Goal: Check status: Check status

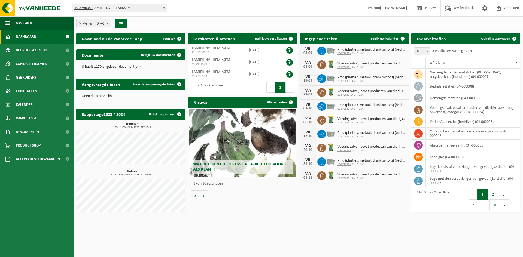
drag, startPoint x: 301, startPoint y: 200, endPoint x: 314, endPoint y: 170, distance: 32.8
click at [301, 200] on div "Download nu de Vanheede+ app! Toon QR Certificaten & attesten Bekijk uw certifi…" at bounding box center [298, 124] width 447 height 187
drag, startPoint x: 303, startPoint y: 47, endPoint x: 313, endPoint y: 53, distance: 12.1
click at [313, 53] on div "VR 05-09" at bounding box center [308, 51] width 16 height 14
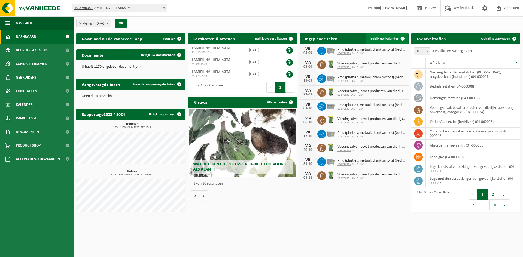
click at [374, 37] on span "Bekijk uw kalender" at bounding box center [384, 39] width 28 height 4
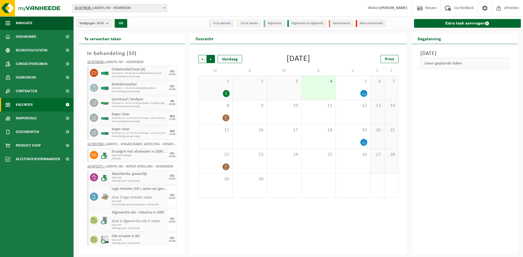
click at [199, 59] on span "Vorige" at bounding box center [202, 59] width 8 height 8
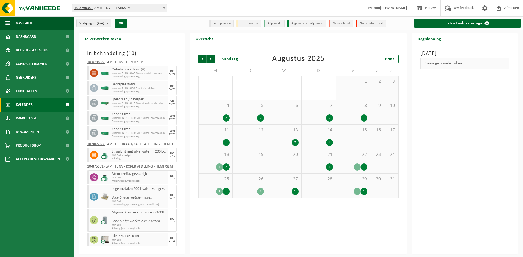
click at [344, 185] on div "29 1 1" at bounding box center [353, 186] width 34 height 24
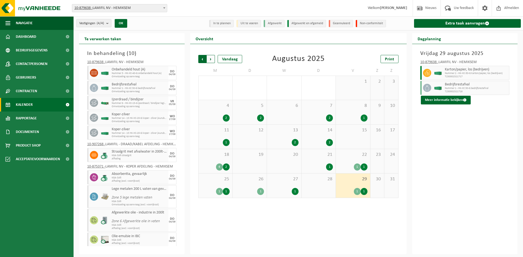
click at [214, 57] on span "Volgende" at bounding box center [211, 59] width 8 height 8
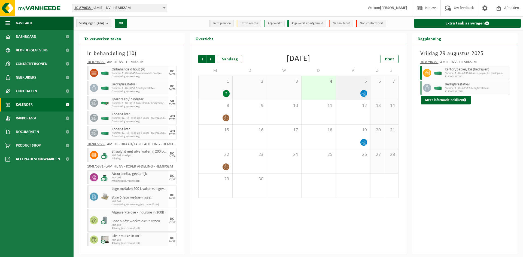
click at [355, 92] on div at bounding box center [353, 93] width 29 height 7
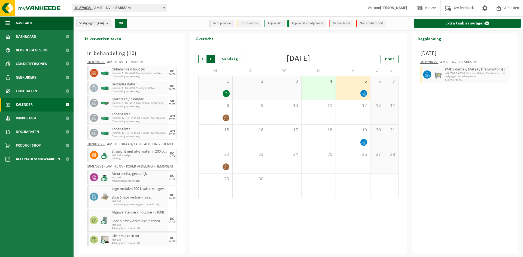
click at [205, 57] on span "Vorige" at bounding box center [202, 59] width 8 height 8
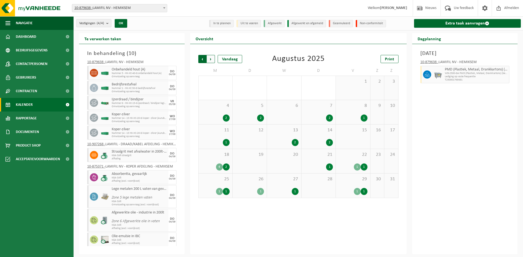
click at [209, 58] on span "Volgende" at bounding box center [211, 59] width 8 height 8
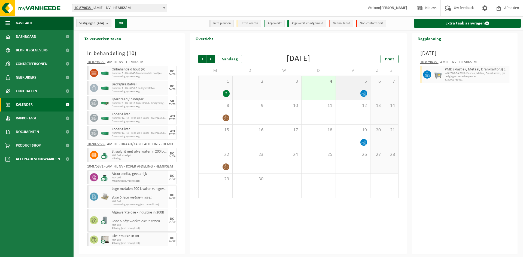
click at [354, 86] on div "5" at bounding box center [353, 88] width 34 height 24
click at [349, 55] on div "Print" at bounding box center [371, 59] width 54 height 8
click at [204, 60] on span "Vorige" at bounding box center [202, 59] width 8 height 8
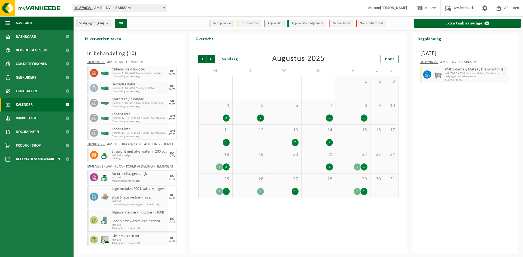
click at [345, 178] on span "29" at bounding box center [353, 179] width 29 height 6
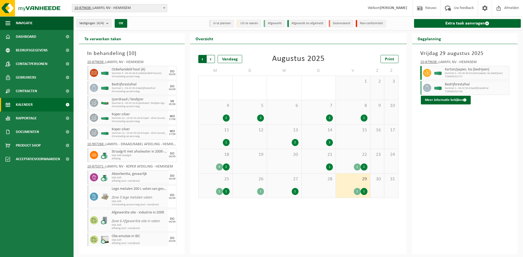
click at [208, 60] on span "Volgende" at bounding box center [211, 59] width 8 height 8
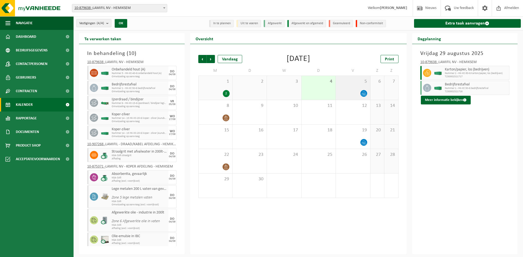
click at [353, 88] on div "5" at bounding box center [353, 88] width 34 height 24
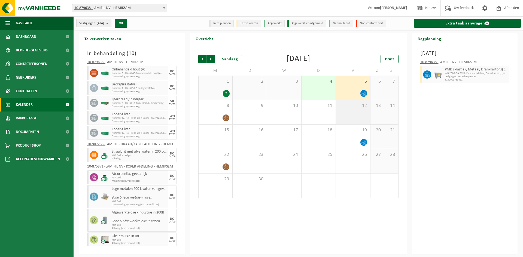
click at [351, 105] on span "12" at bounding box center [353, 106] width 29 height 6
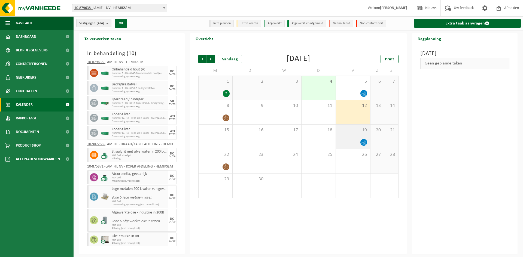
click at [355, 129] on span "19" at bounding box center [353, 130] width 29 height 6
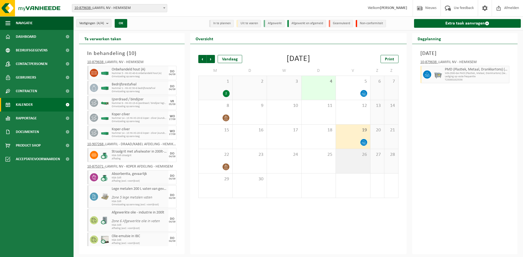
click at [358, 154] on span "26" at bounding box center [353, 155] width 29 height 6
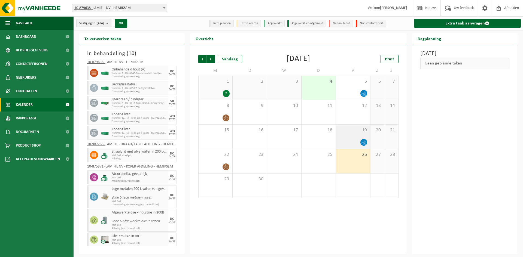
click at [351, 129] on span "19" at bounding box center [353, 130] width 29 height 6
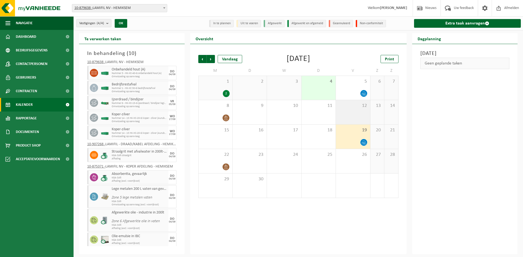
click at [350, 115] on div "12" at bounding box center [353, 112] width 34 height 24
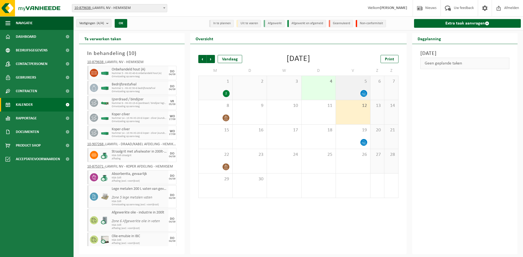
click at [343, 91] on div at bounding box center [353, 93] width 29 height 7
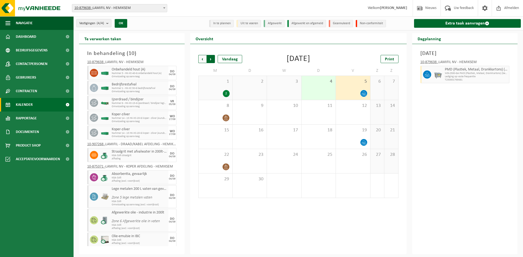
click at [203, 59] on span "Vorige" at bounding box center [202, 59] width 8 height 8
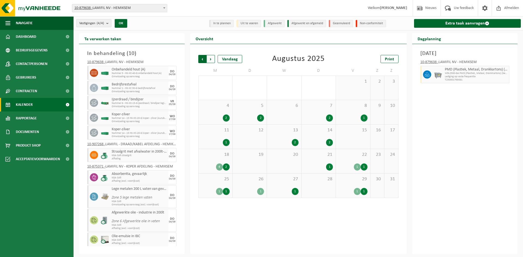
click at [209, 57] on span "Volgende" at bounding box center [211, 59] width 8 height 8
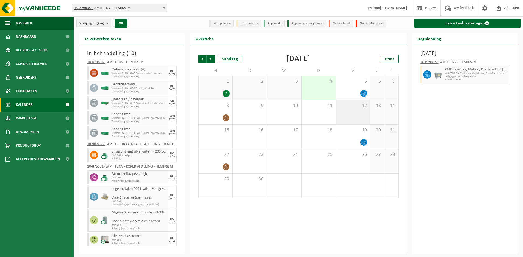
click at [357, 114] on div "12" at bounding box center [353, 112] width 34 height 24
click at [359, 130] on span "19" at bounding box center [353, 130] width 29 height 6
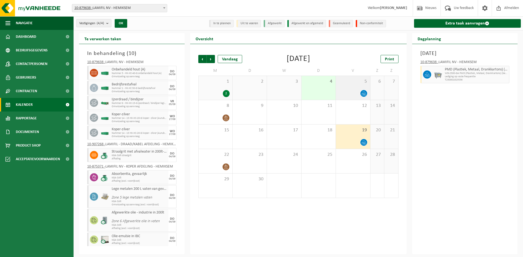
click at [358, 96] on div at bounding box center [353, 93] width 29 height 7
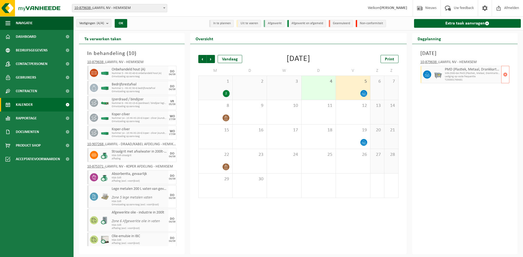
click at [489, 76] on span "Lediging op vaste frequentie" at bounding box center [472, 76] width 55 height 3
click at [199, 59] on span "Vorige" at bounding box center [202, 59] width 8 height 8
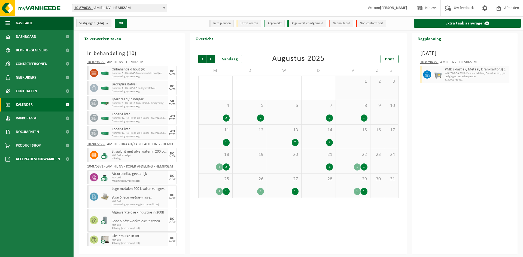
click at [352, 157] on div "22 1 1" at bounding box center [353, 161] width 34 height 24
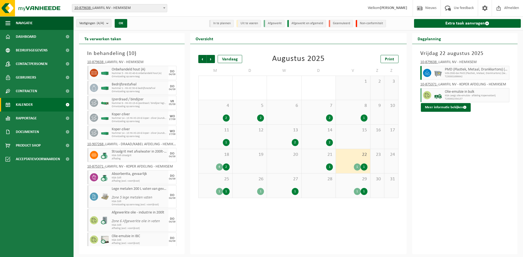
click at [347, 180] on span "29" at bounding box center [353, 179] width 29 height 6
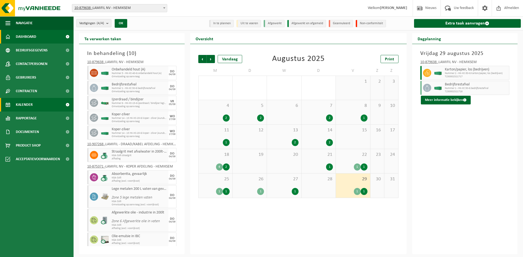
click at [38, 37] on link "Dashboard" at bounding box center [37, 37] width 74 height 14
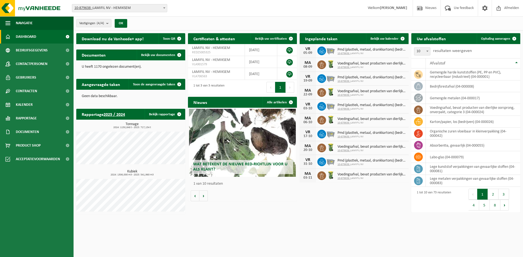
click at [302, 215] on div "Download nu de Vanheede+ app! Toon QR Certificaten & attesten Bekijk uw certifi…" at bounding box center [298, 124] width 447 height 187
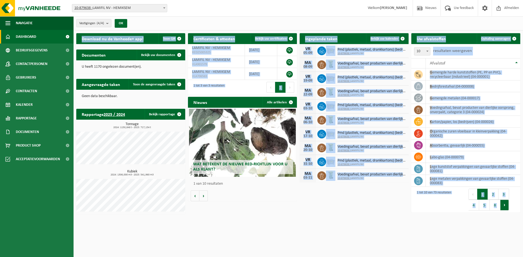
drag, startPoint x: 507, startPoint y: 224, endPoint x: 507, endPoint y: 204, distance: 20.2
click at [507, 204] on html "Vestiging: 10-879638 - LAMIFIL NV - HEMIKSEM 10-907268 - LAMIFIL - DRAAD/KABEL …" at bounding box center [261, 128] width 523 height 257
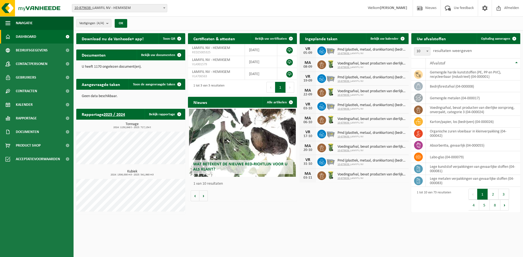
click at [361, 185] on div "Download nu de Vanheede+ app! Toon QR Certificaten & attesten Bekijk uw certifi…" at bounding box center [298, 124] width 447 height 187
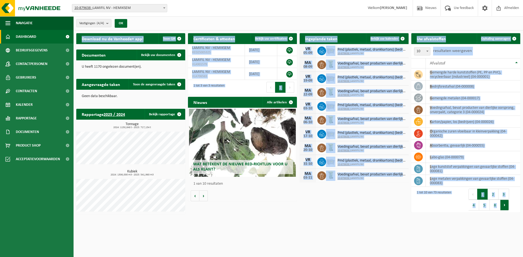
drag, startPoint x: 407, startPoint y: 191, endPoint x: 506, endPoint y: 205, distance: 99.5
click at [506, 205] on div "Download nu de Vanheede+ app! Toon QR Certificaten & attesten Bekijk uw certifi…" at bounding box center [298, 124] width 447 height 187
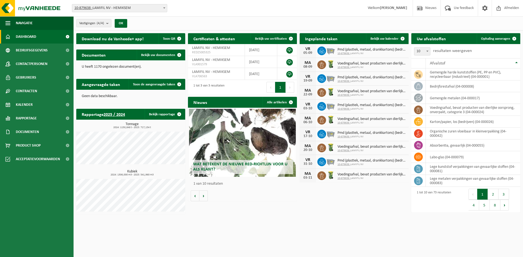
click at [401, 194] on div "Download nu de Vanheede+ app! Toon QR Certificaten & attesten Bekijk uw certifi…" at bounding box center [298, 124] width 447 height 187
click at [359, 192] on div "Download nu de Vanheede+ app! Toon QR Certificaten & attesten Bekijk uw certifi…" at bounding box center [298, 124] width 447 height 187
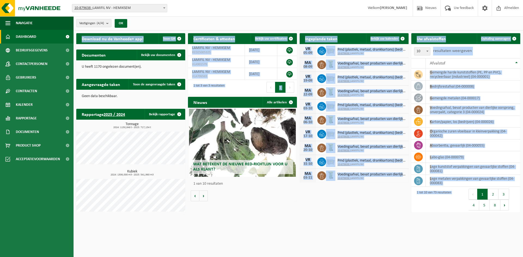
drag, startPoint x: 510, startPoint y: 213, endPoint x: 81, endPoint y: 39, distance: 462.8
click at [81, 39] on div "Download nu de Vanheede+ app! Toon QR Certificaten & attesten Bekijk uw certifi…" at bounding box center [298, 124] width 447 height 187
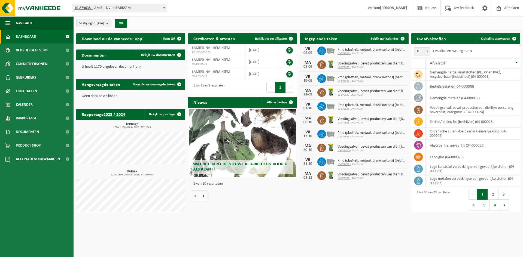
click at [284, 198] on div "Wat betekent de nieuwe RED-richtlijn voor u als klant? Market update Market upd…" at bounding box center [242, 155] width 109 height 94
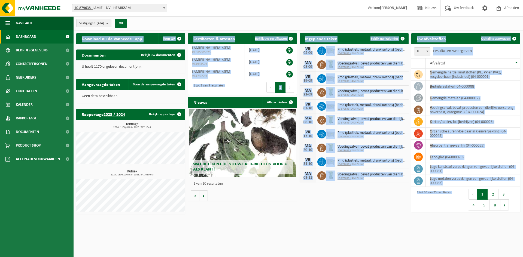
drag, startPoint x: 514, startPoint y: 209, endPoint x: 357, endPoint y: 187, distance: 158.5
click at [357, 187] on div "Download nu de Vanheede+ app! Toon QR Certificaten & attesten Bekijk uw certifi…" at bounding box center [298, 124] width 447 height 187
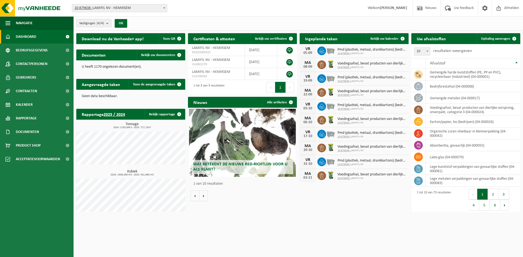
click at [356, 197] on div "Download nu de Vanheede+ app! Toon QR Certificaten & attesten Bekijk uw certifi…" at bounding box center [298, 124] width 447 height 187
click at [386, 40] on span "Bekijk uw kalender" at bounding box center [384, 39] width 28 height 4
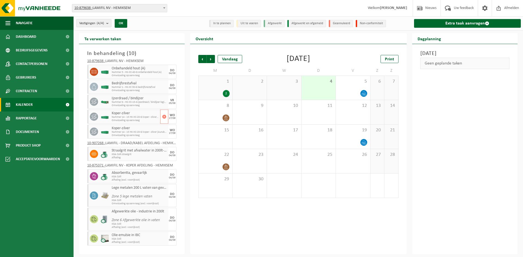
scroll to position [1, 0]
click at [152, 152] on span "Straalgrit met afvalwater in 200lt-vat" at bounding box center [139, 150] width 55 height 4
click at [202, 58] on span "Vorige" at bounding box center [202, 59] width 8 height 8
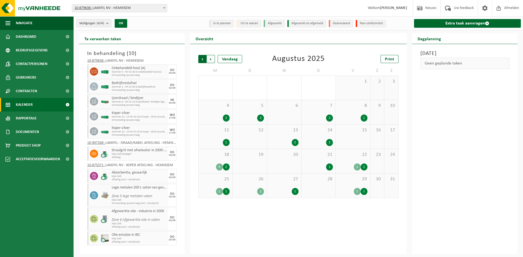
click at [210, 59] on span "Volgende" at bounding box center [211, 59] width 8 height 8
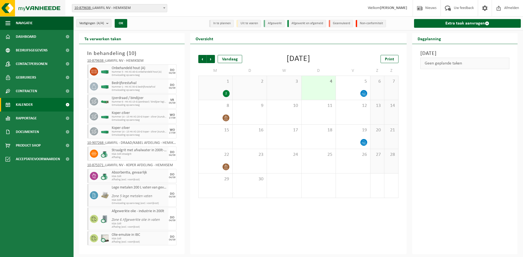
click at [27, 10] on img at bounding box center [32, 8] width 65 height 16
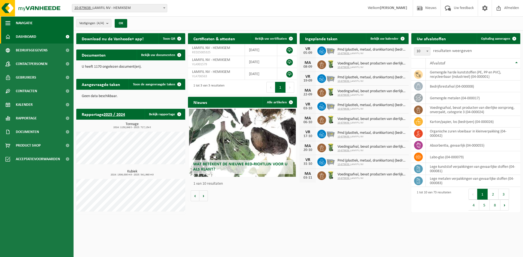
click at [29, 20] on span "Navigatie" at bounding box center [24, 23] width 17 height 14
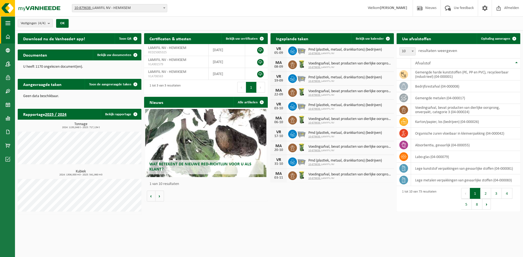
click at [29, 20] on span "Vestigingen (4/4)" at bounding box center [33, 23] width 25 height 8
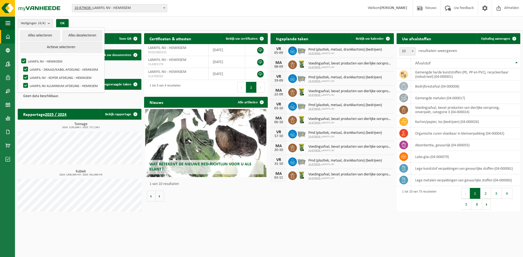
click at [183, 202] on div "Nieuws Alle artikelen Wat betekent de nieuwe RED-richtlijn voor u als klant? Ma…" at bounding box center [206, 149] width 126 height 110
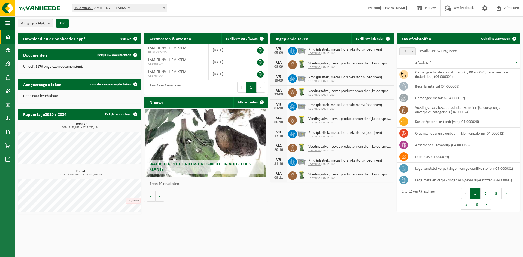
click at [305, 203] on div "Download nu de Vanheede+ app! Toon QR Certificaten & attesten Bekijk uw certifi…" at bounding box center [268, 124] width 505 height 187
click at [254, 230] on html "Vestiging: 10-879638 - LAMIFIL NV - HEMIKSEM 10-907268 - LAMIFIL - DRAAD/KABEL …" at bounding box center [261, 128] width 523 height 257
click at [157, 237] on html "Vestiging: 10-879638 - LAMIFIL NV - HEMIKSEM 10-907268 - LAMIFIL - DRAAD/KABEL …" at bounding box center [261, 128] width 523 height 257
click at [355, 203] on div "Download nu de Vanheede+ app! Toon QR Certificaten & attesten Bekijk uw certifi…" at bounding box center [268, 124] width 505 height 187
